Goal: Information Seeking & Learning: Learn about a topic

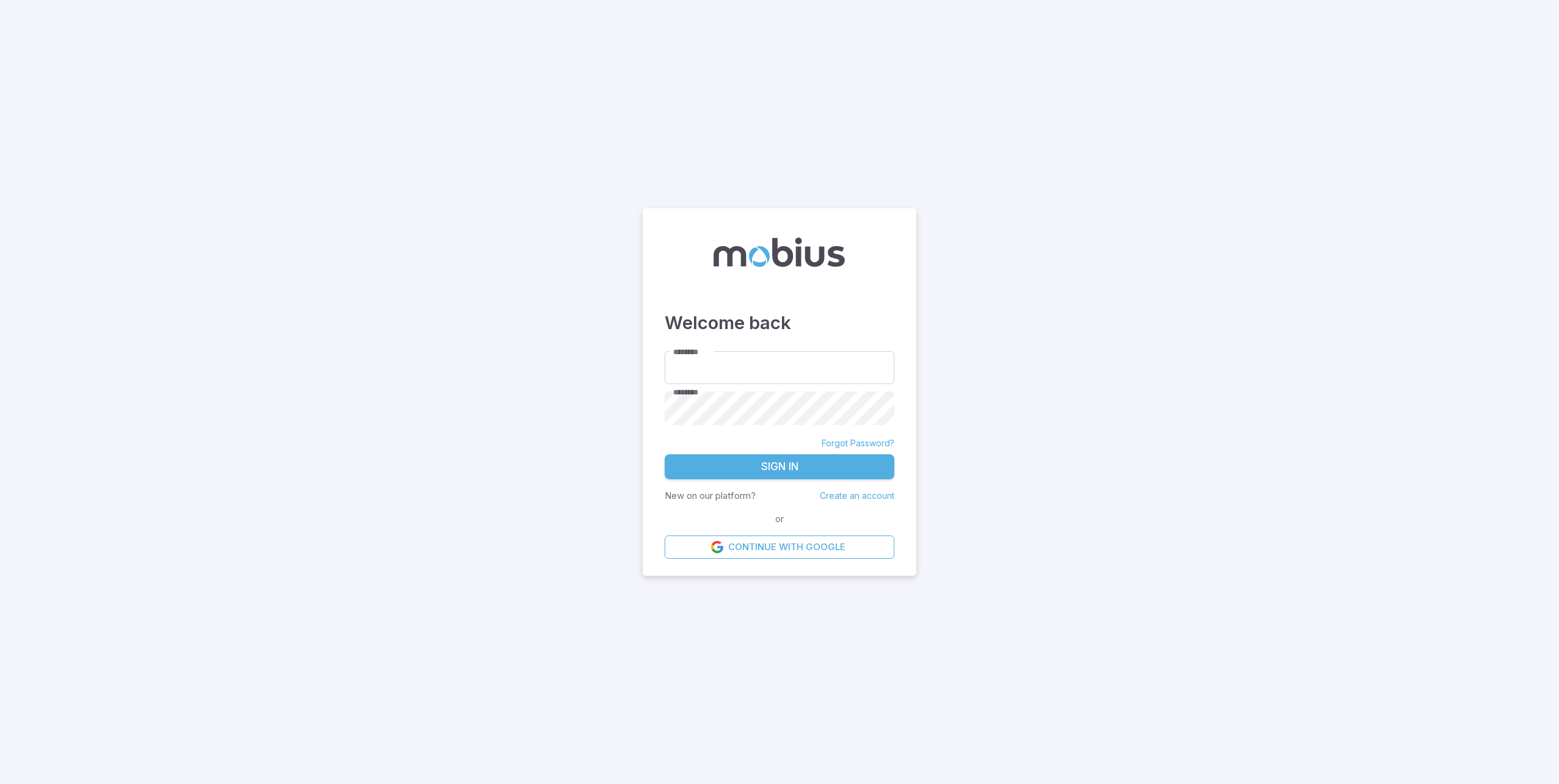
type input "**********"
click at [782, 460] on button "Sign In" at bounding box center [779, 467] width 230 height 26
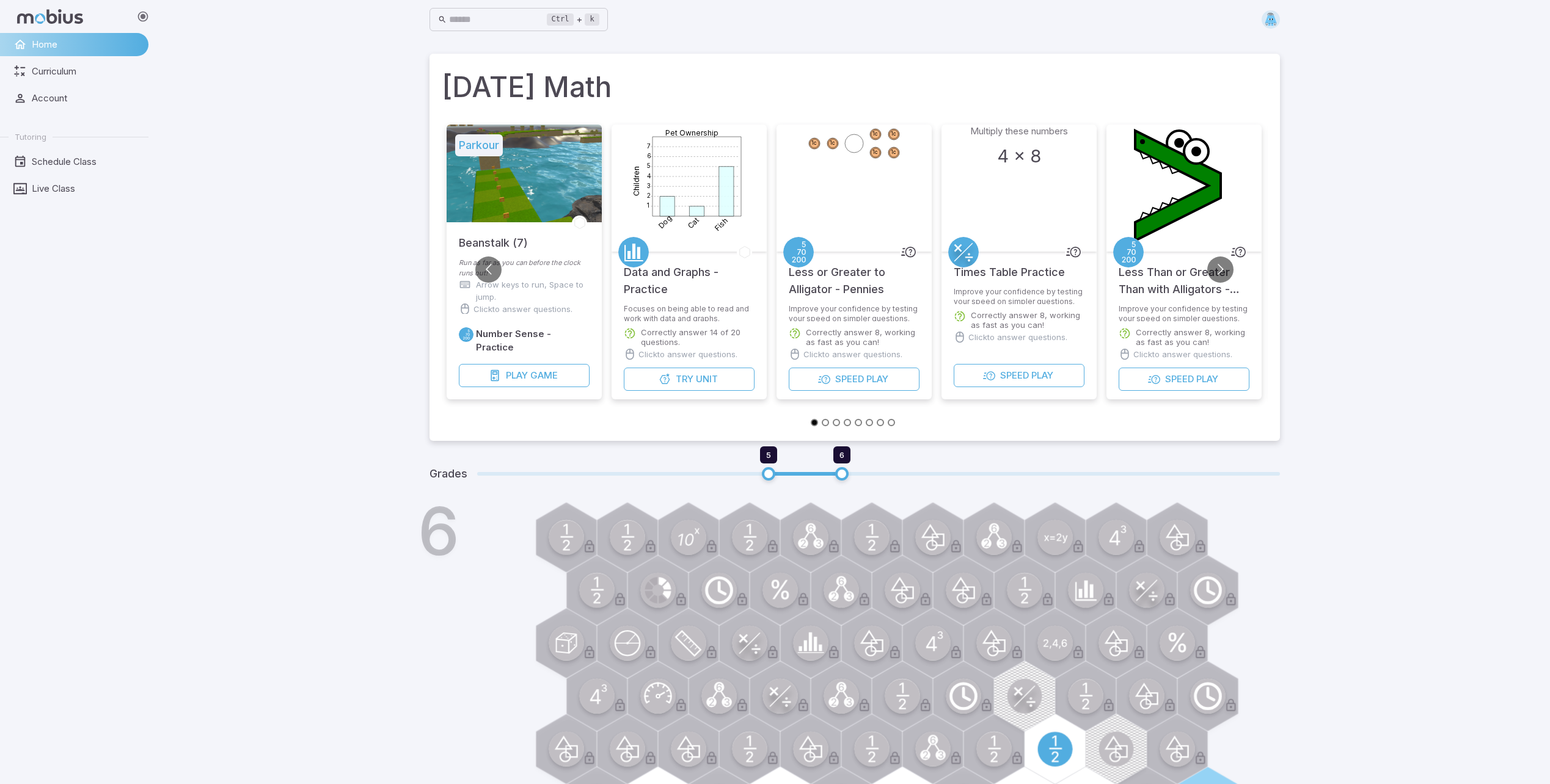
drag, startPoint x: 749, startPoint y: 482, endPoint x: 771, endPoint y: 445, distance: 43.0
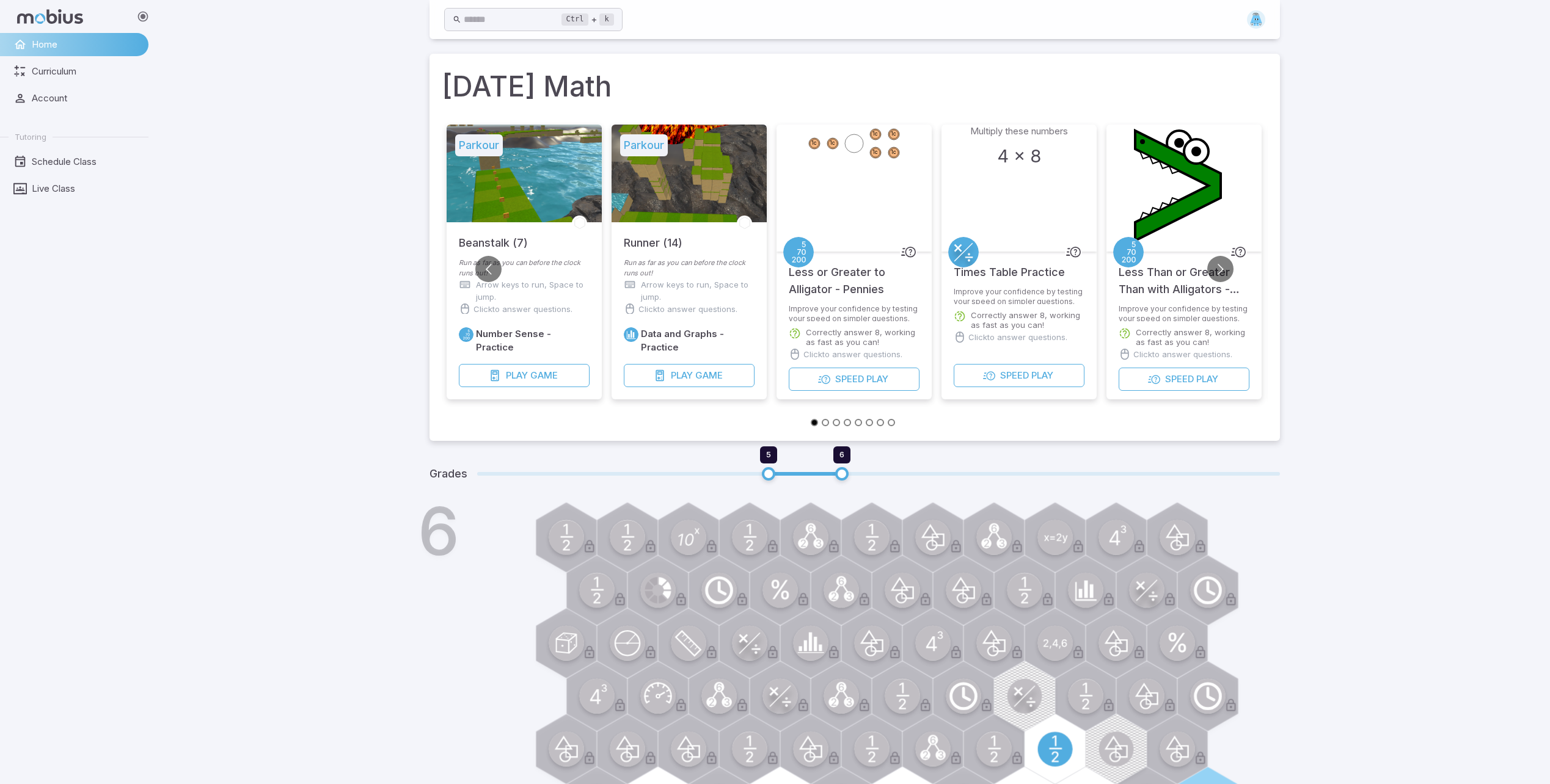
scroll to position [424, 0]
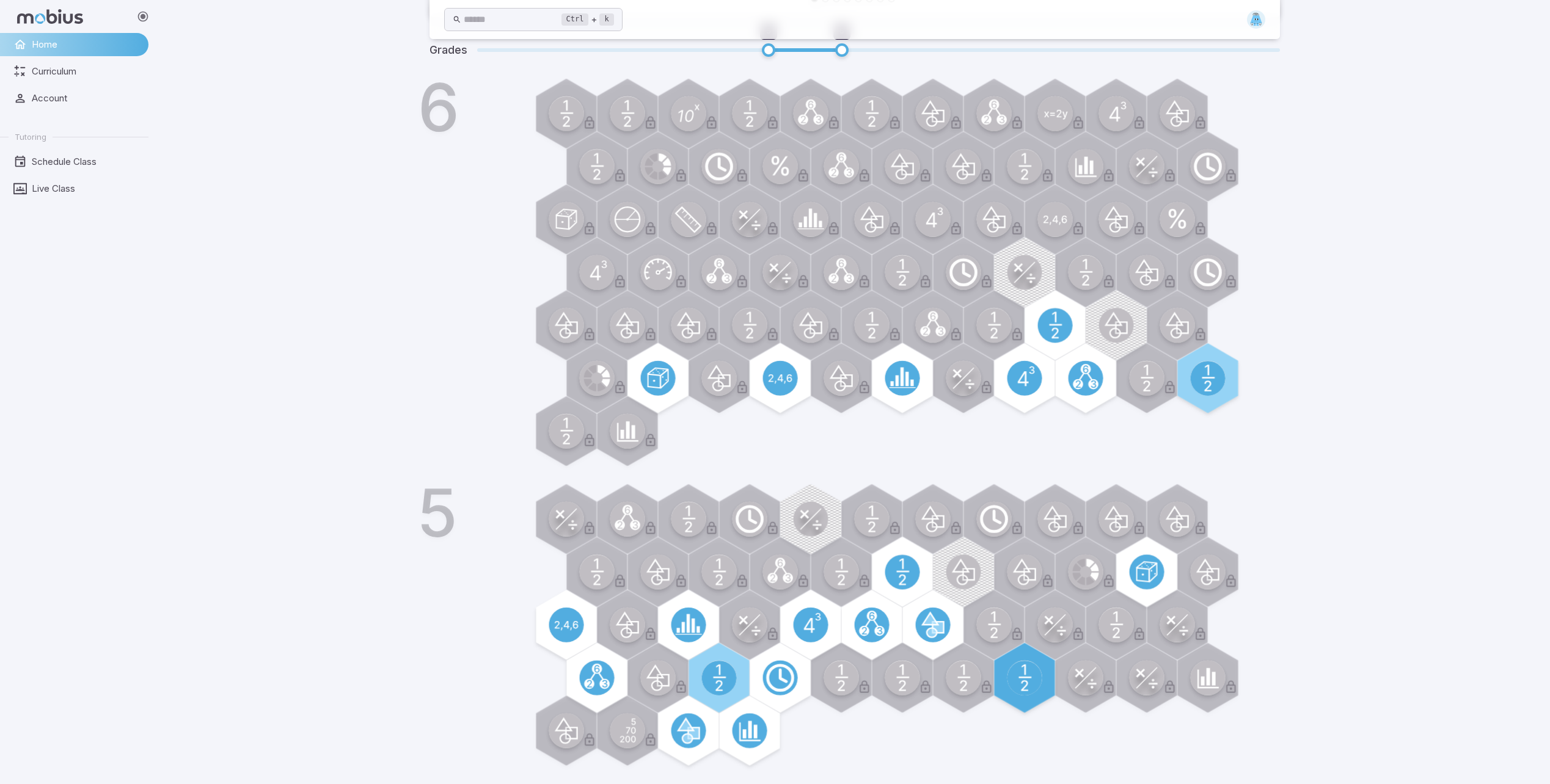
drag, startPoint x: 0, startPoint y: 0, endPoint x: 290, endPoint y: 428, distance: 517.0
click at [290, 428] on div "Ctrl + k ​ Today's Math Parkour Beanstalk (7) Run as far as you can before the …" at bounding box center [854, 180] width 1391 height 1208
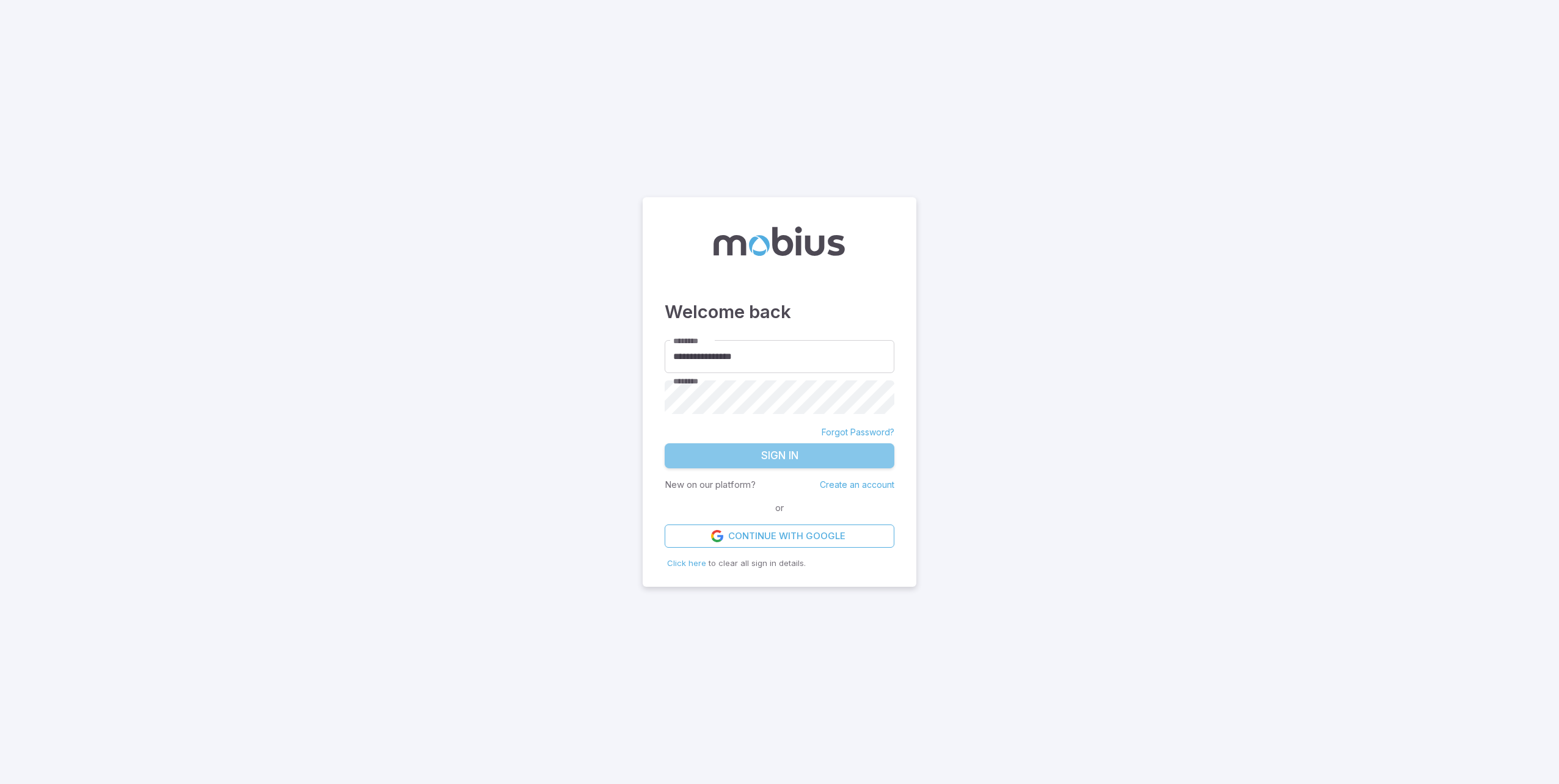
click at [756, 455] on button "Sign In" at bounding box center [779, 456] width 230 height 26
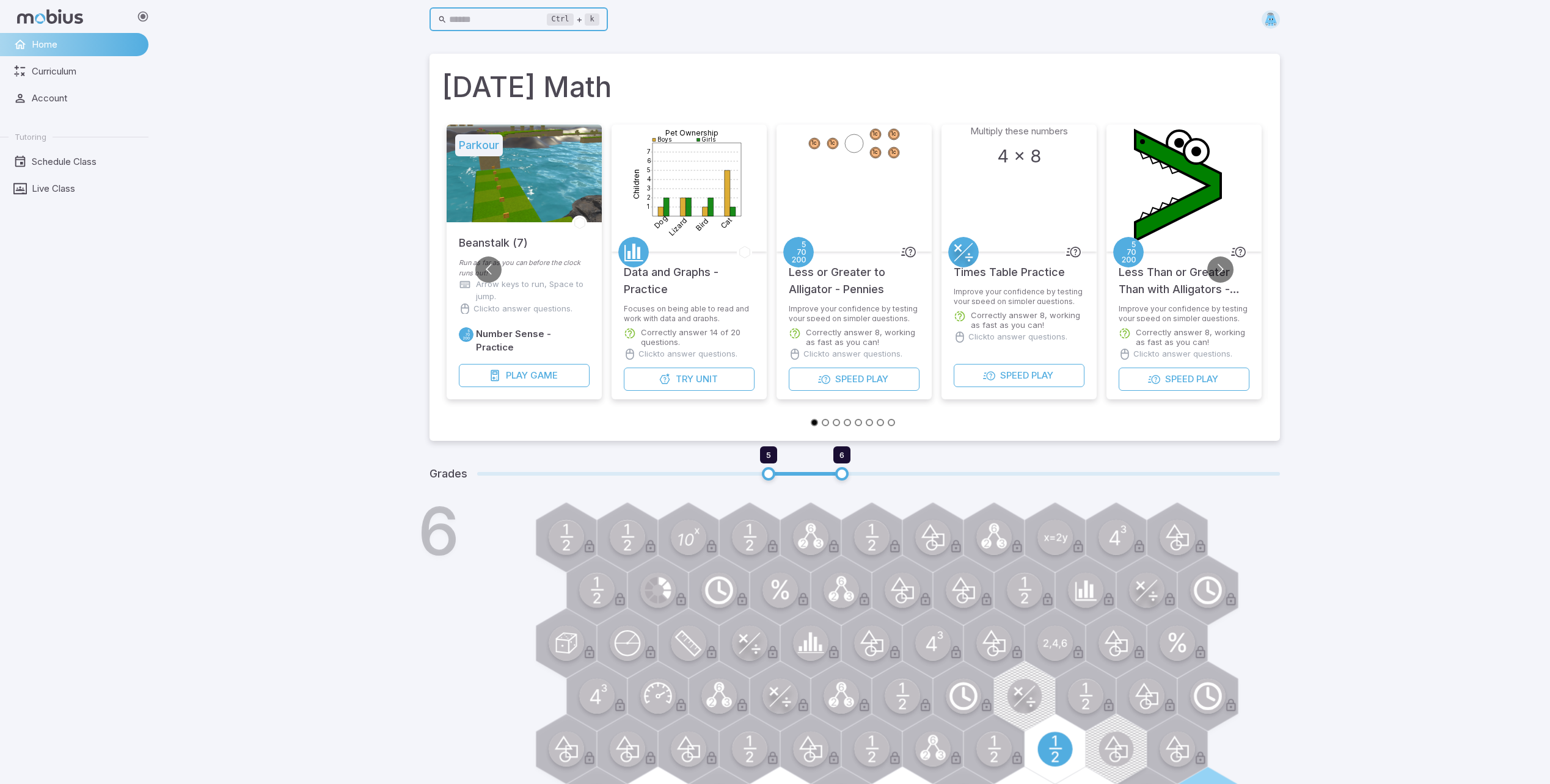
click at [515, 19] on input "text" at bounding box center [498, 19] width 98 height 24
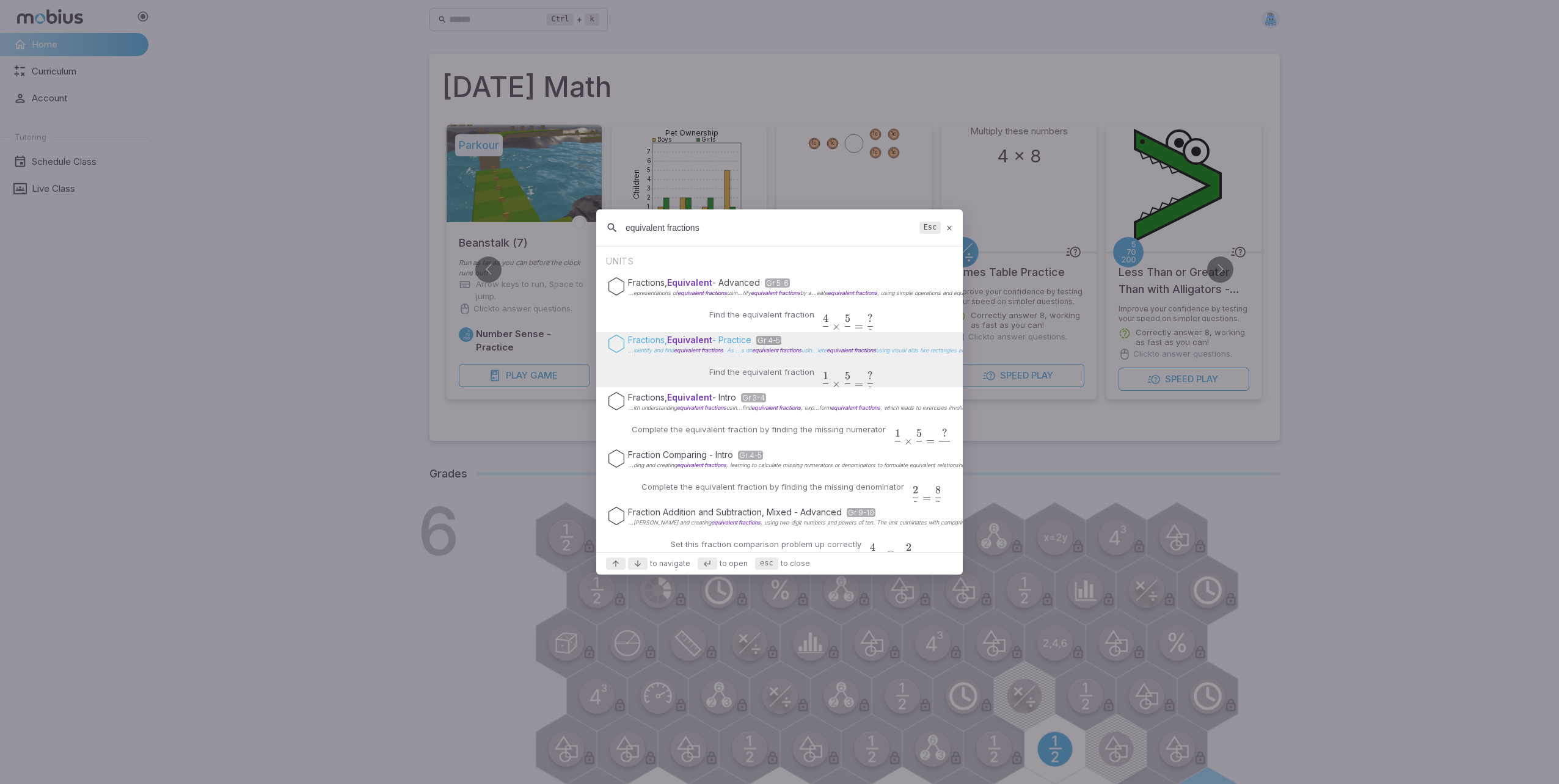
type input "equivalent fractions"
click at [766, 334] on p "Fractions, Equivalent - Practice Gr 4-5" at bounding box center [1562, 340] width 1867 height 12
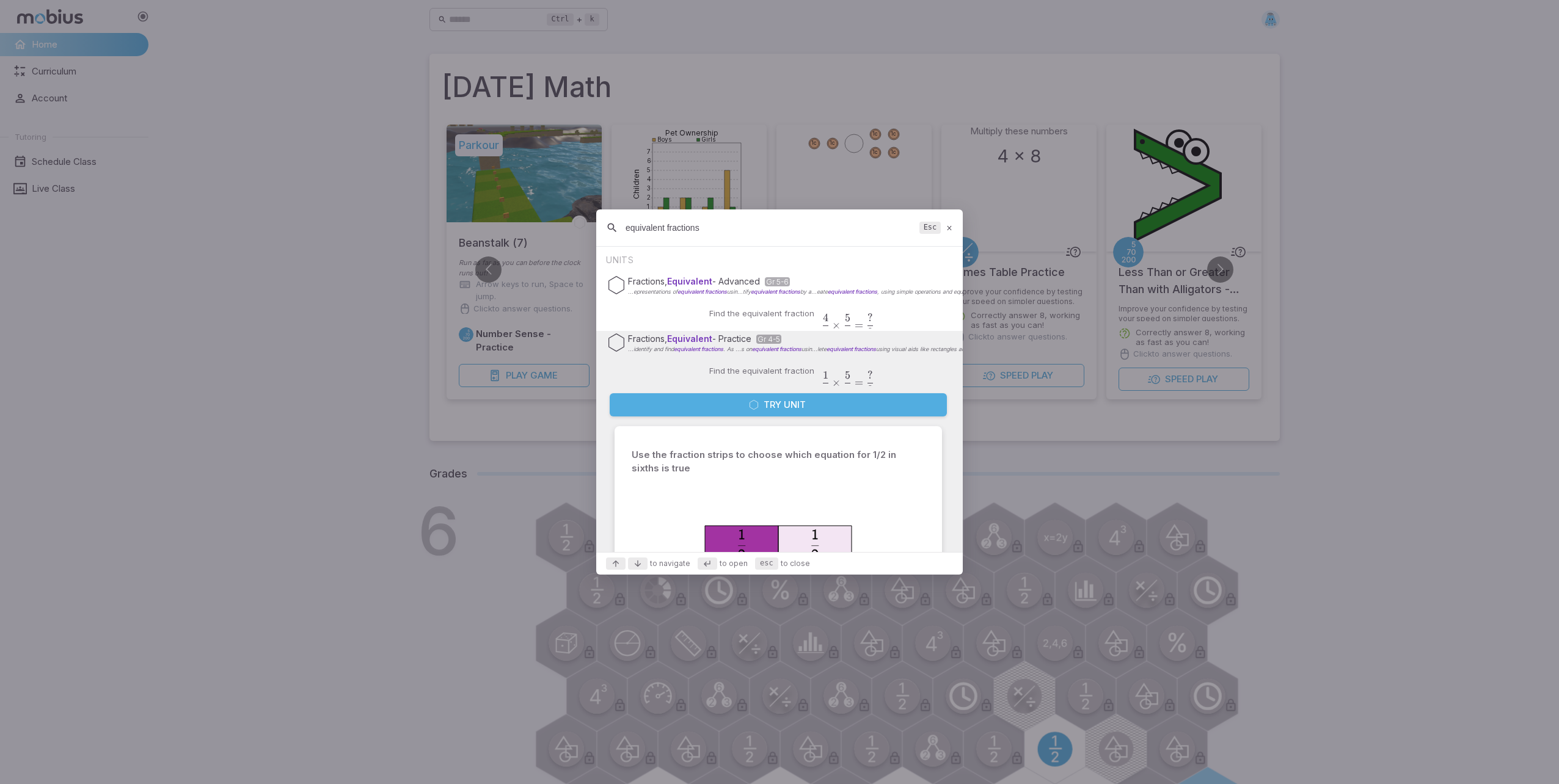
click at [783, 406] on button "Try Unit" at bounding box center [779, 405] width 337 height 23
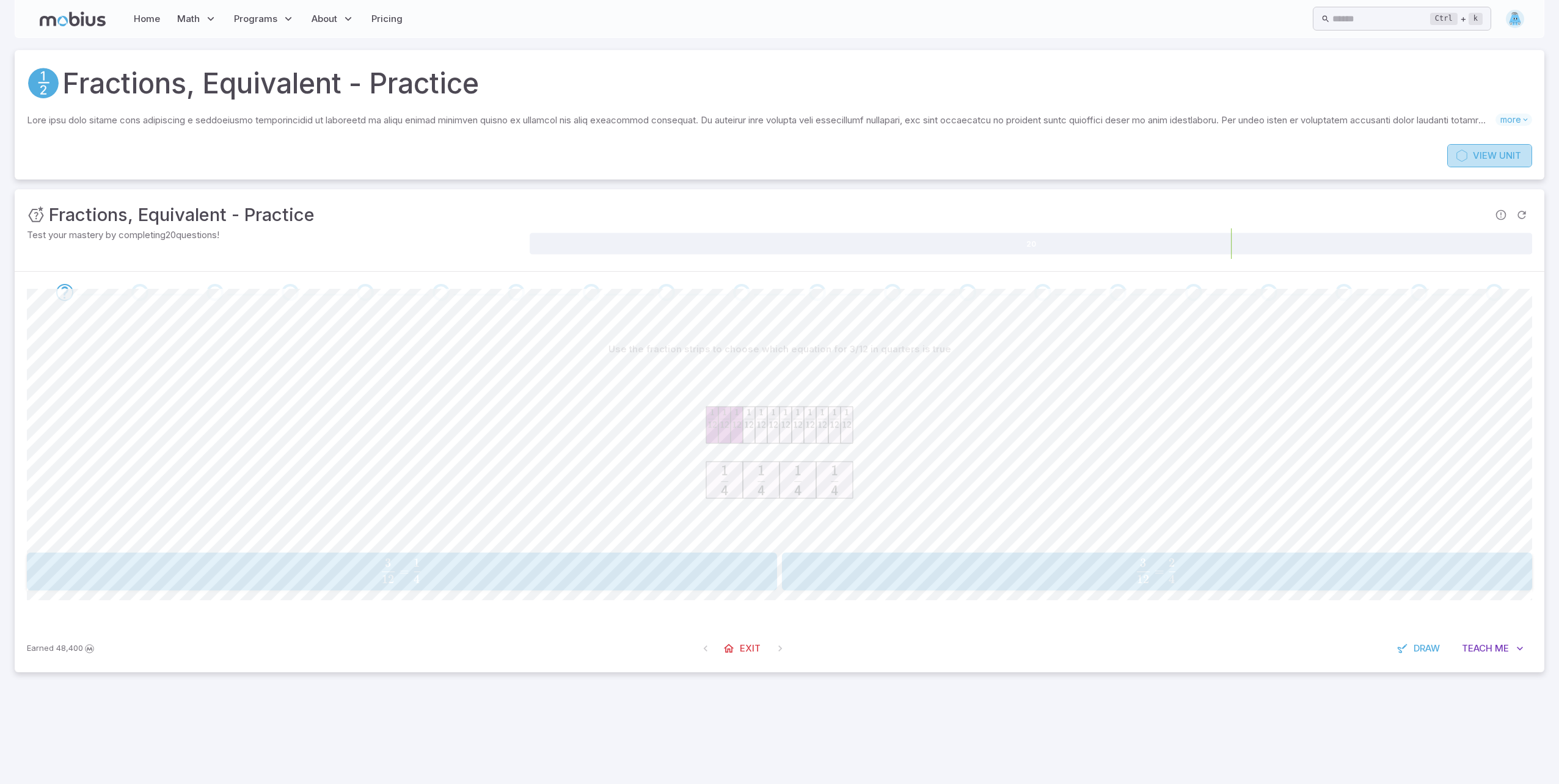
click at [1459, 157] on icon at bounding box center [1462, 156] width 12 height 12
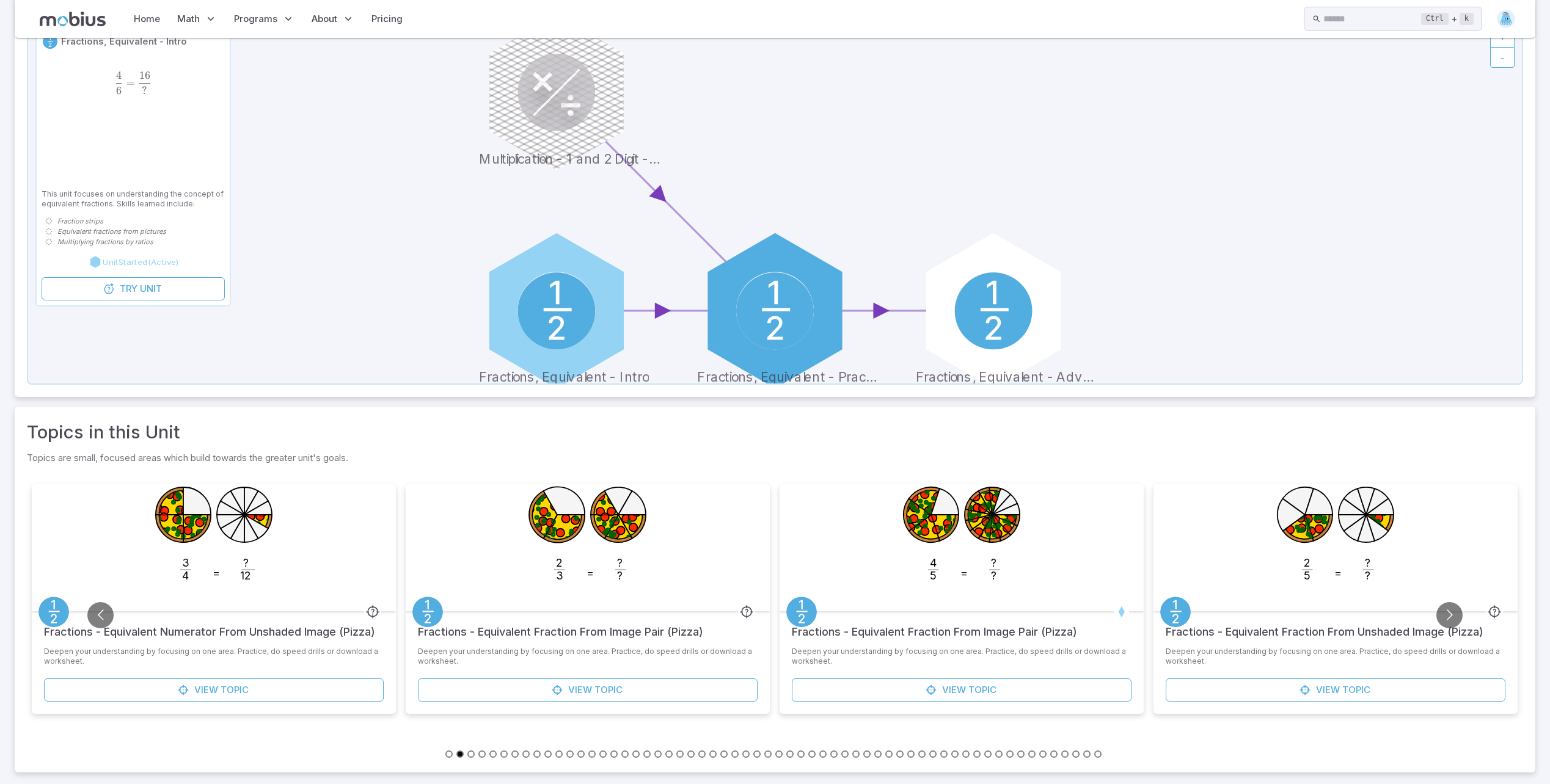
scroll to position [147, 0]
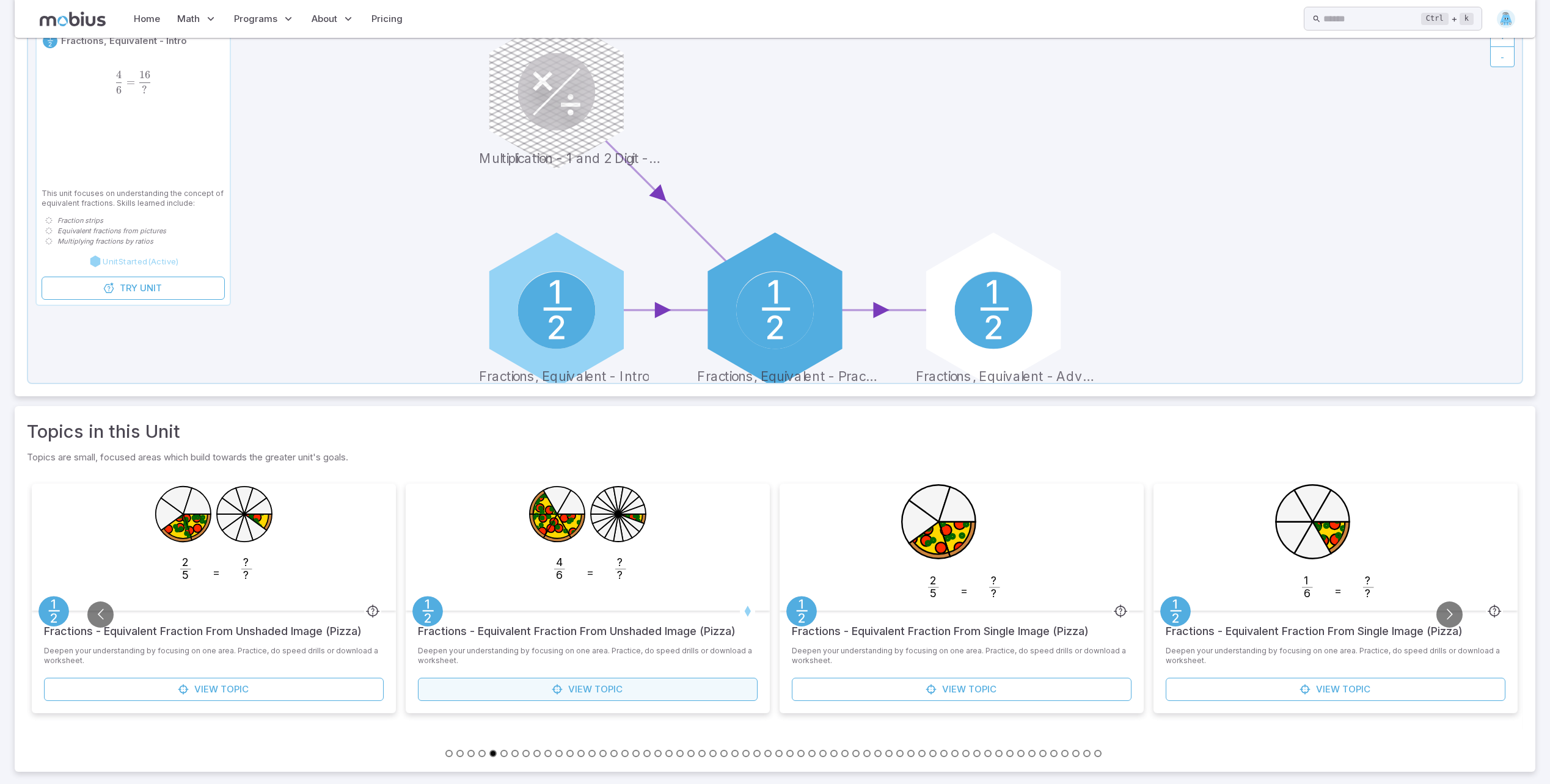
click at [593, 685] on link "View Topic" at bounding box center [587, 689] width 340 height 23
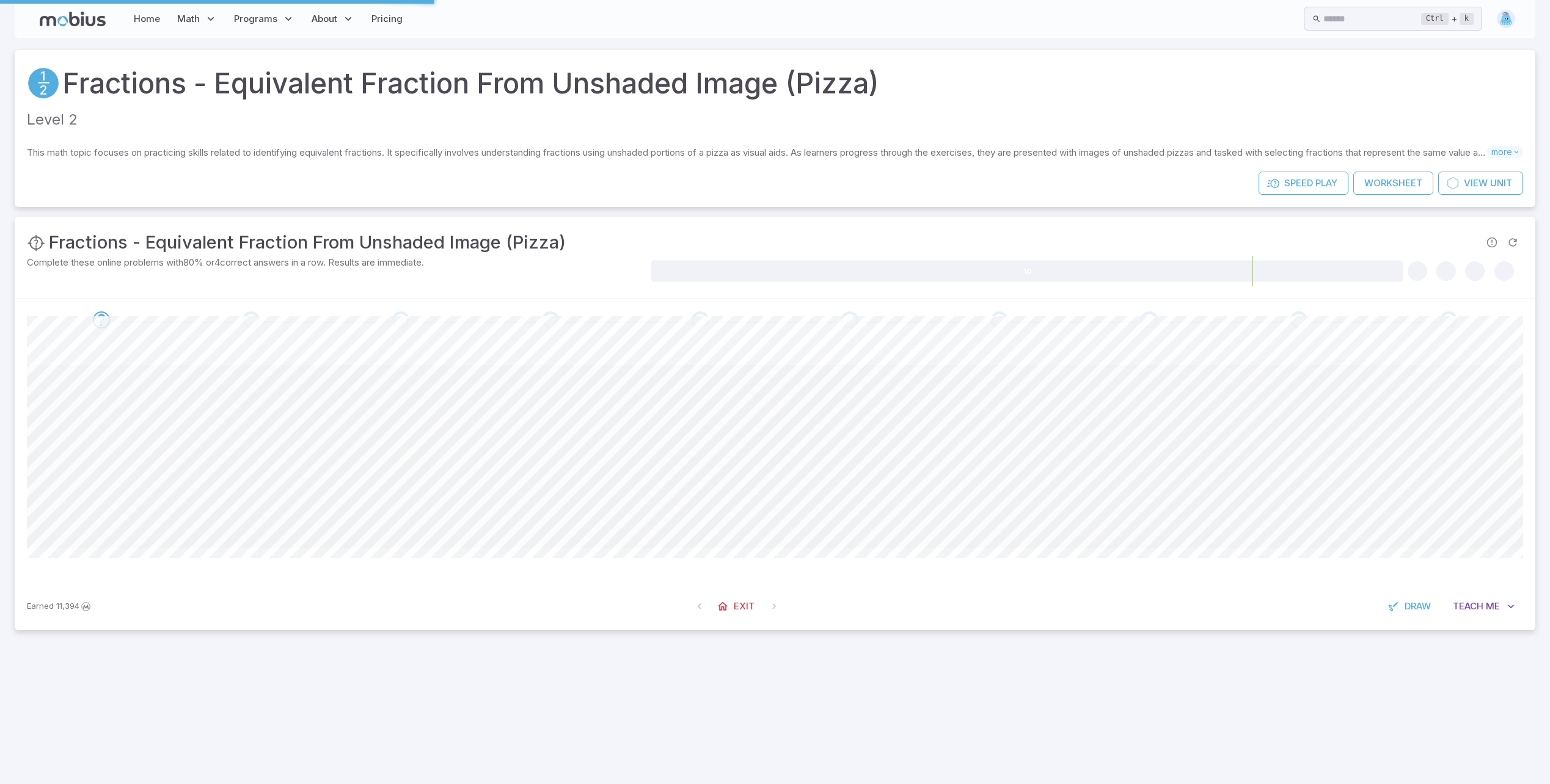
scroll to position [0, 0]
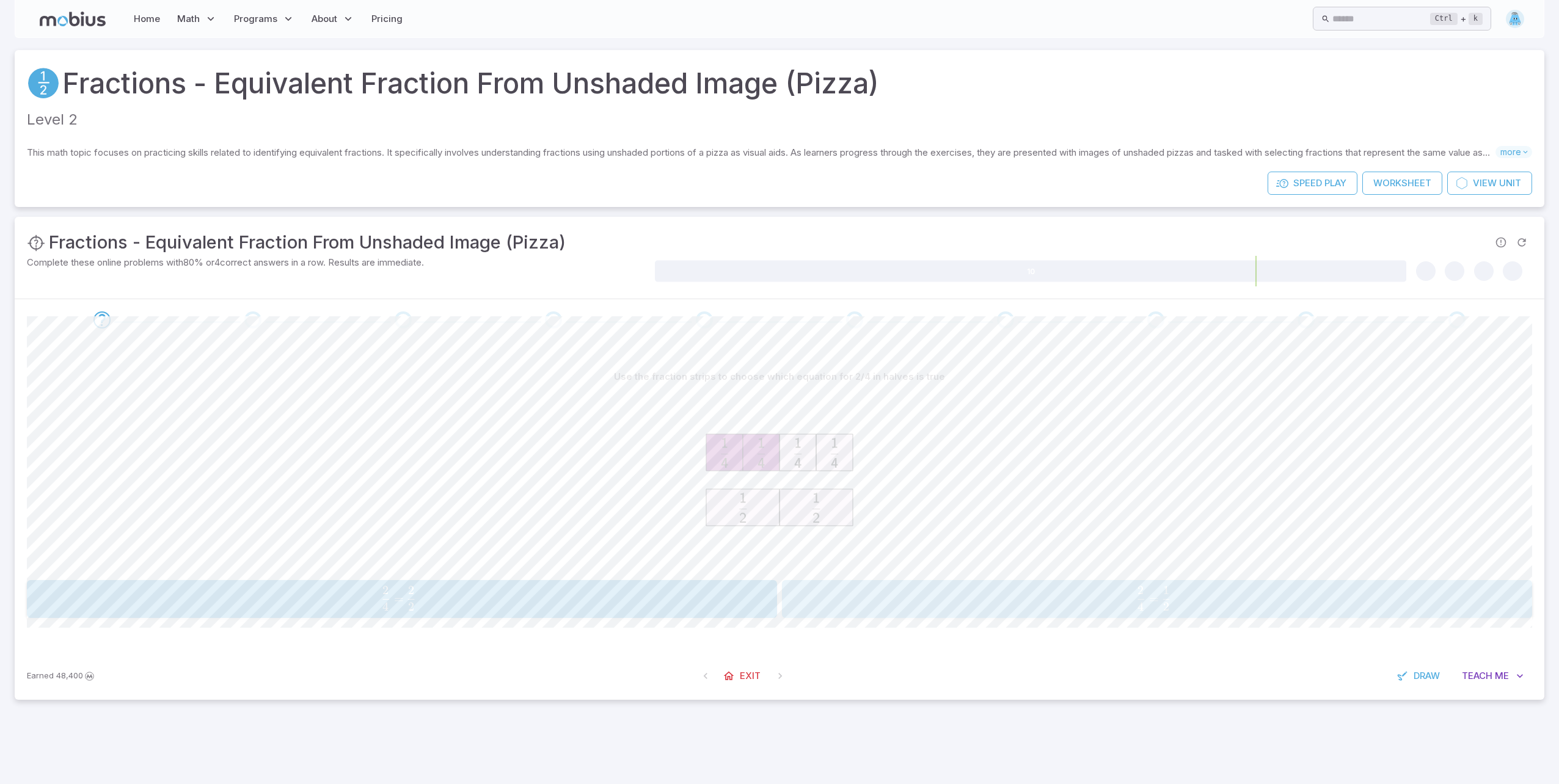
click at [1154, 605] on span "4 2 ​ =" at bounding box center [1148, 598] width 26 height 24
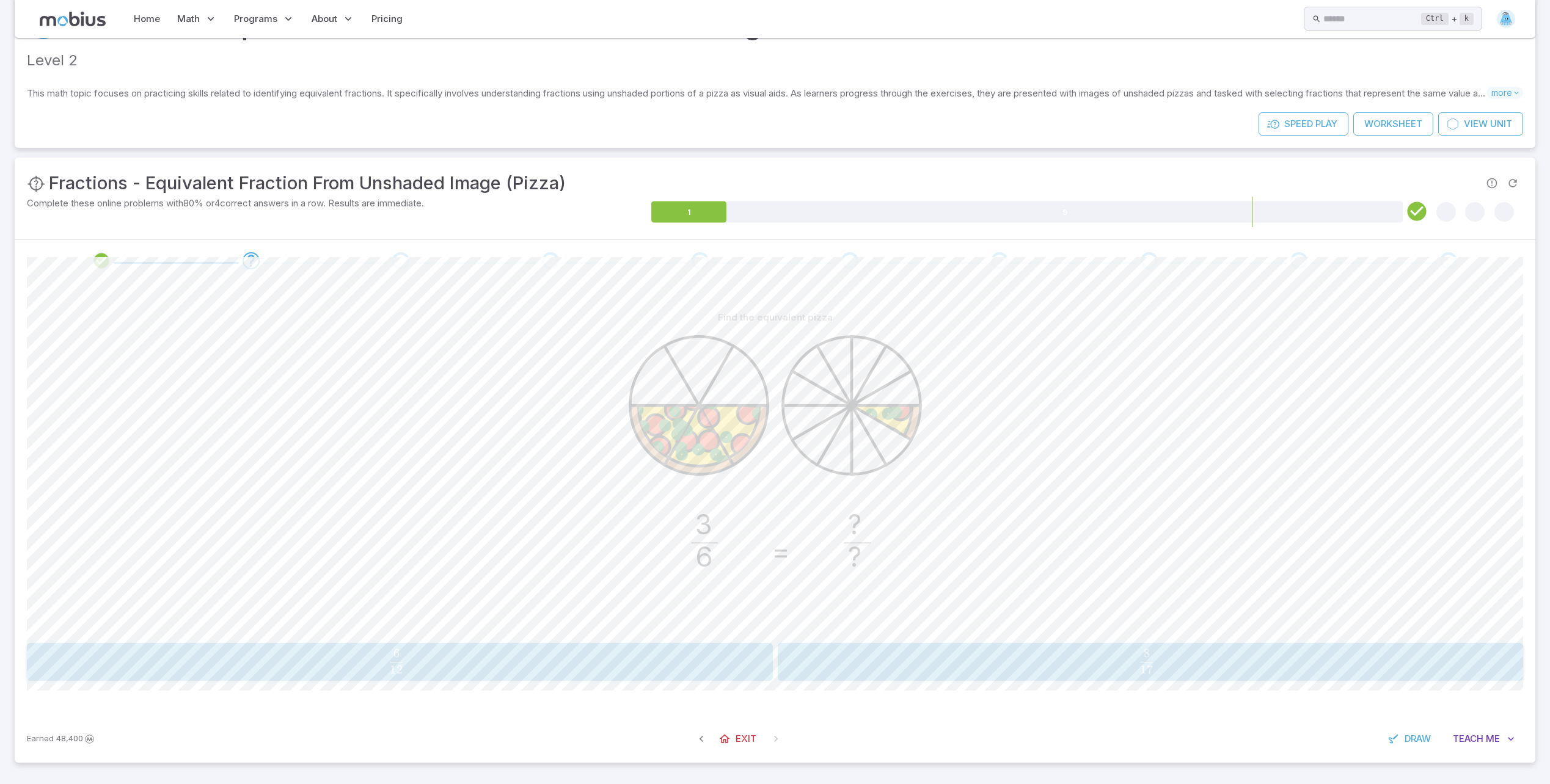
scroll to position [60, 0]
click at [645, 672] on span "12 6 ​" at bounding box center [396, 661] width 685 height 24
click at [533, 657] on span "15 9 ​" at bounding box center [392, 661] width 692 height 24
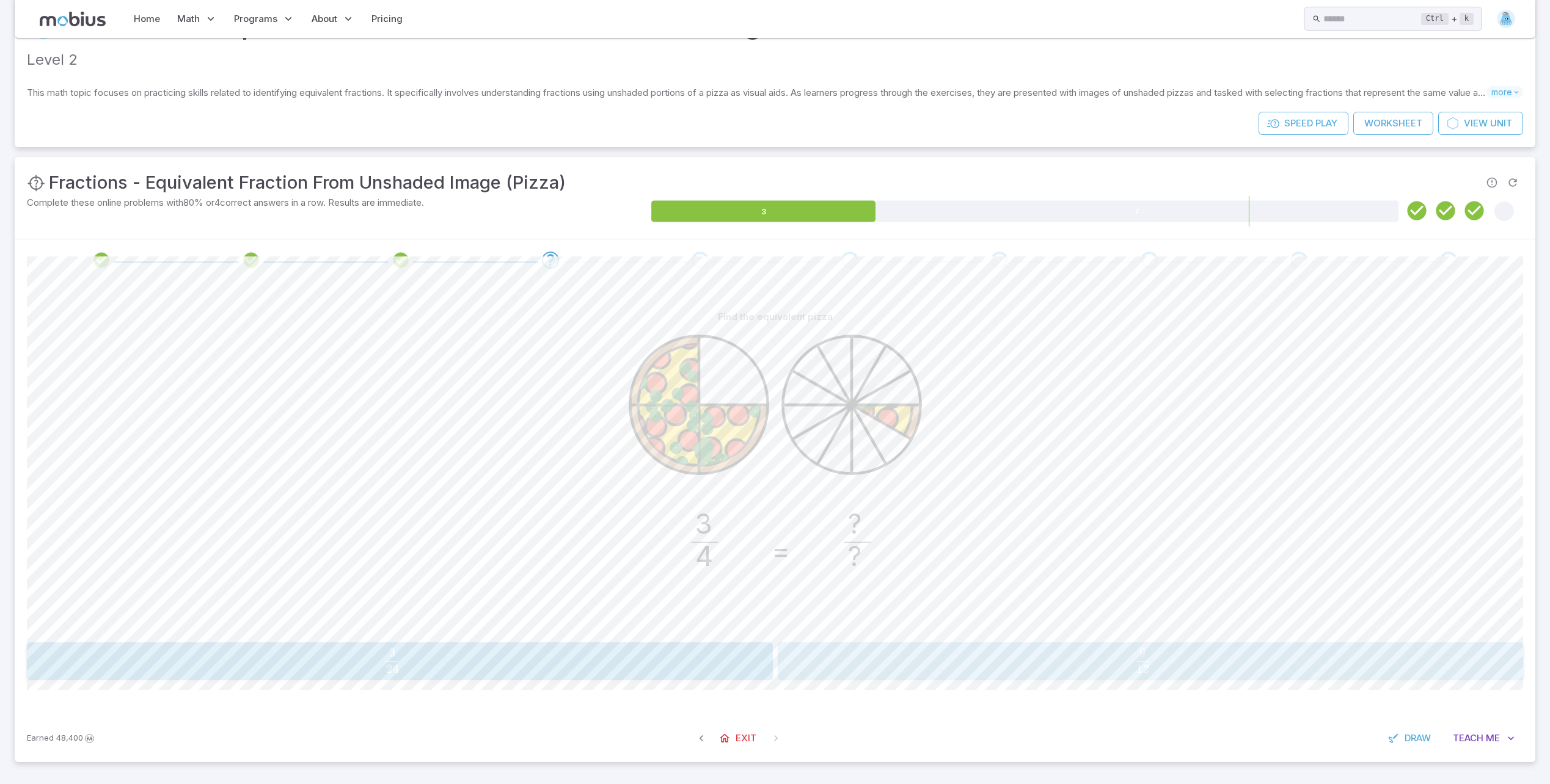
click at [854, 653] on span "12 9 ​" at bounding box center [1143, 661] width 692 height 24
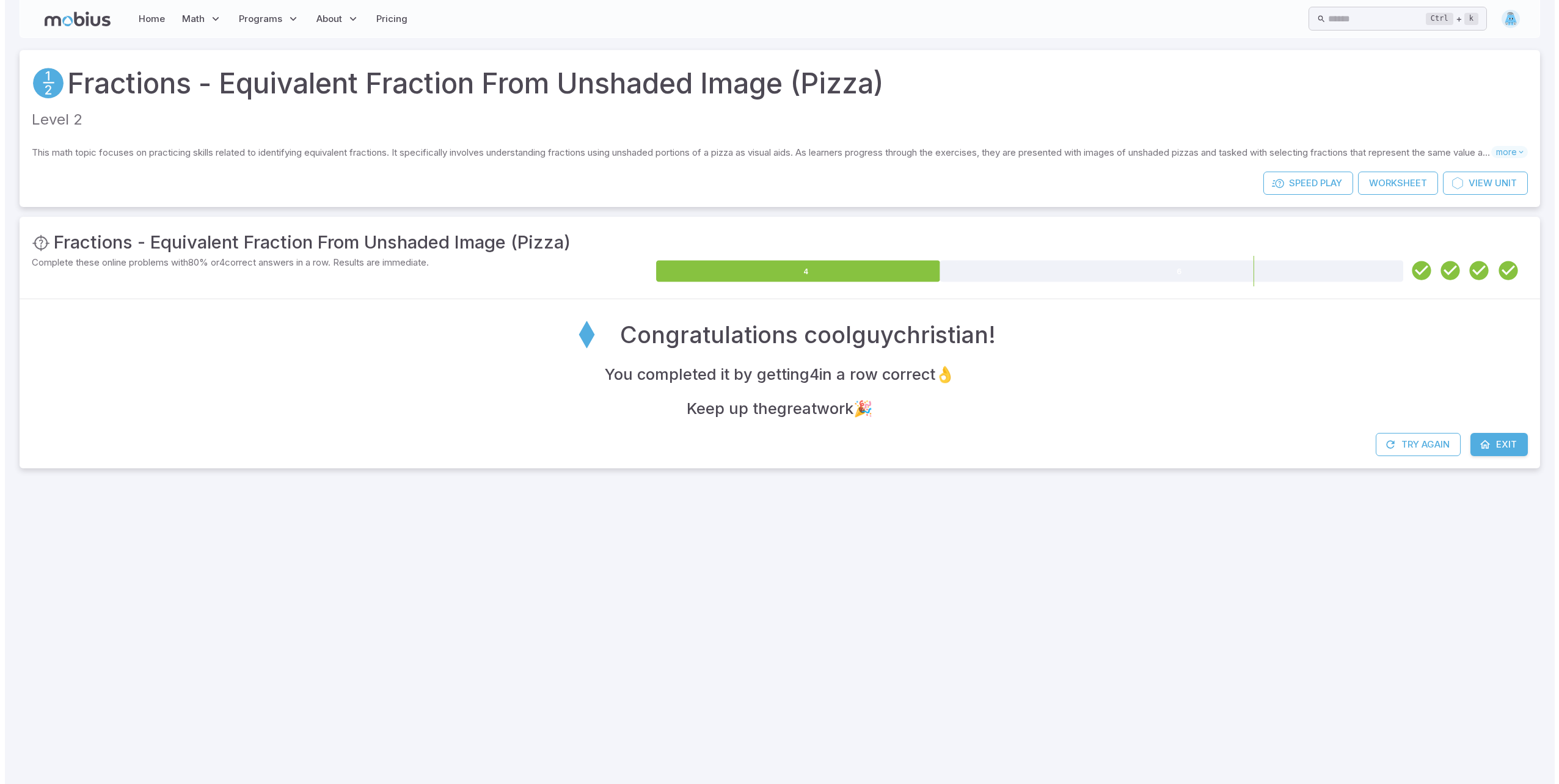
scroll to position [0, 0]
click at [1415, 439] on button "Try Again" at bounding box center [1423, 444] width 85 height 23
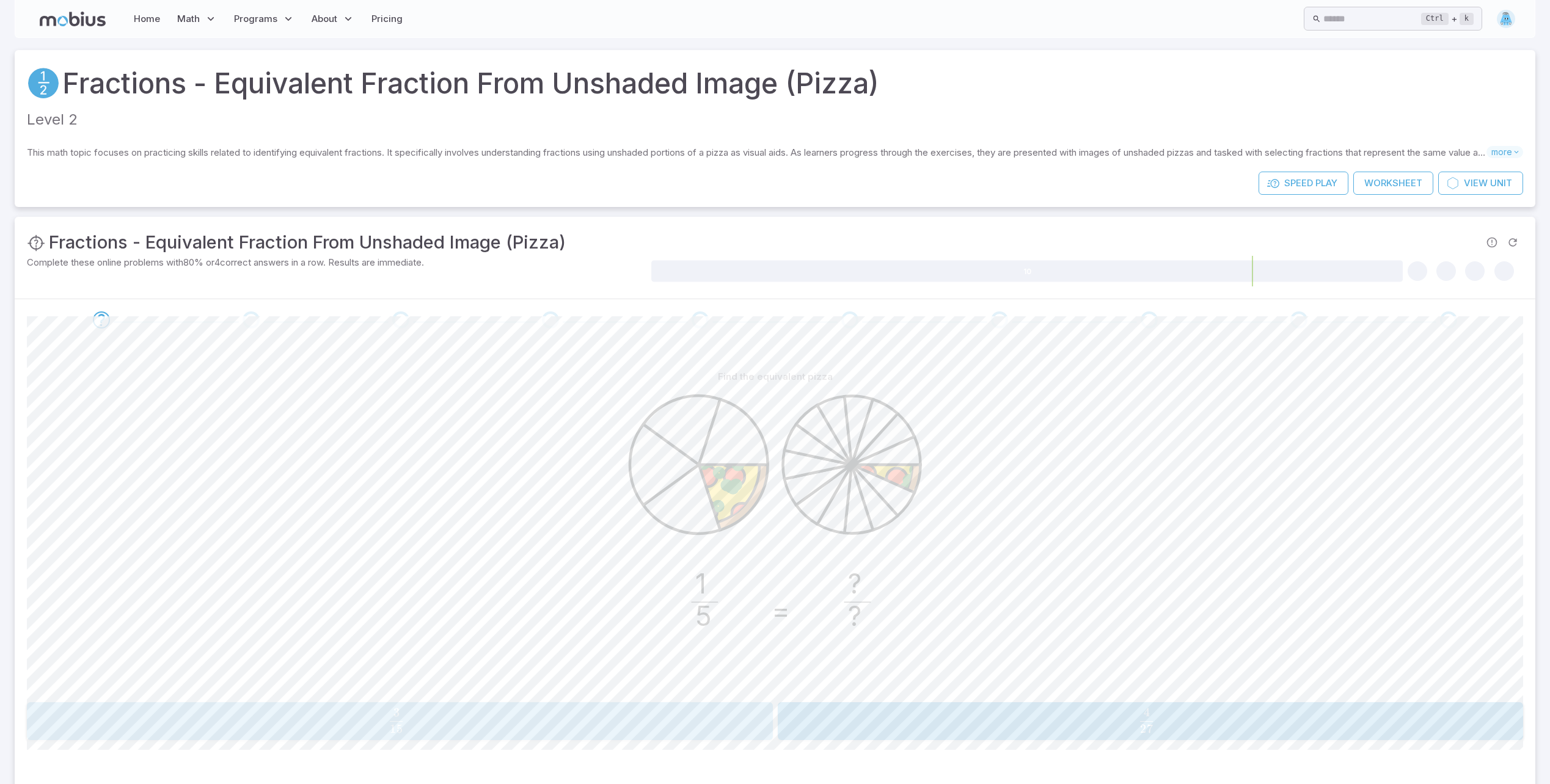
click at [679, 727] on span "15 3 ​" at bounding box center [396, 720] width 685 height 24
click at [660, 727] on span "12 6 ​" at bounding box center [392, 720] width 692 height 24
click at [591, 726] on span "18 3 ​" at bounding box center [392, 720] width 692 height 24
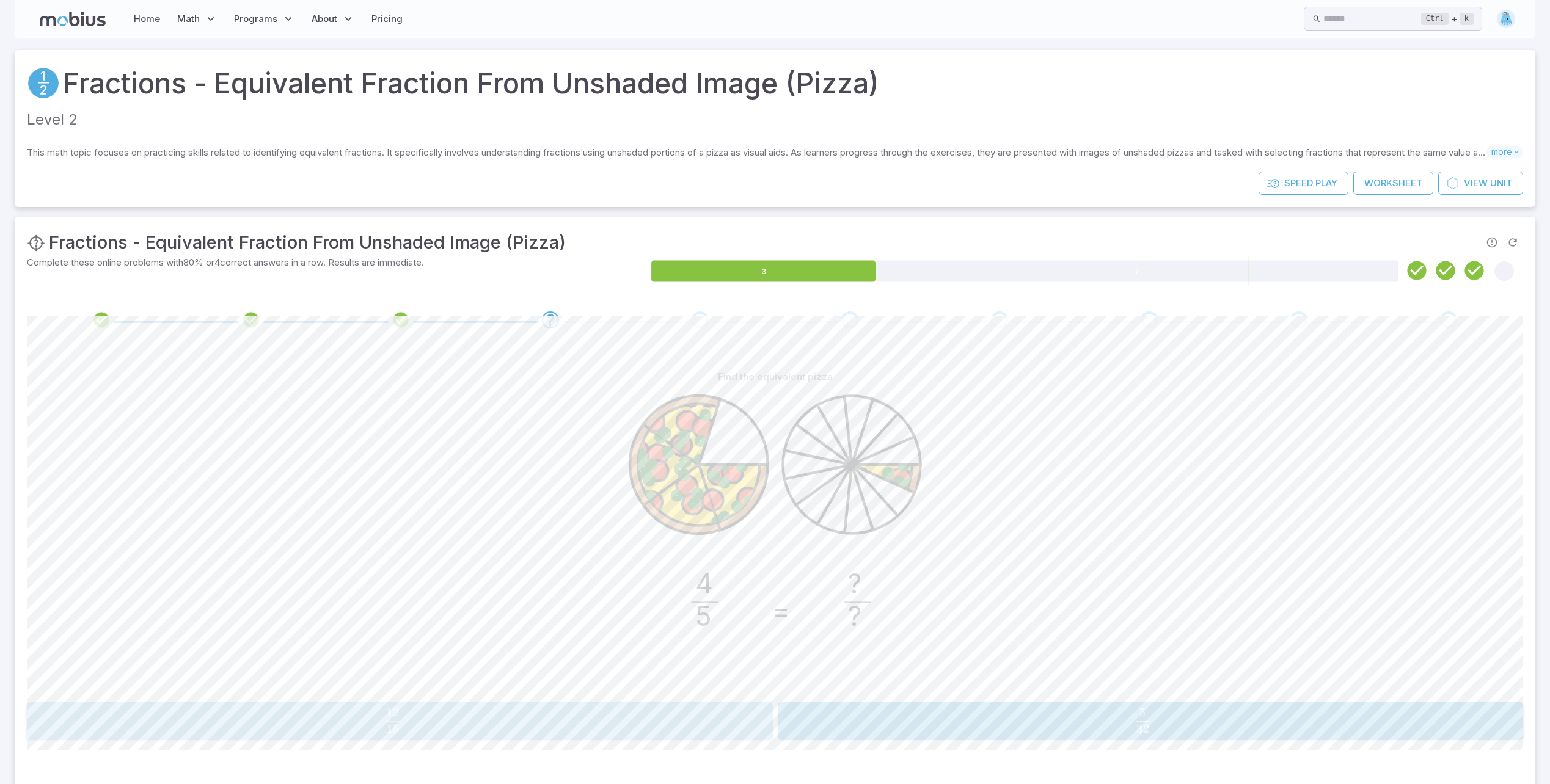
click at [606, 720] on span "15 12 ​" at bounding box center [392, 720] width 692 height 24
